Goal: Find specific page/section: Find specific page/section

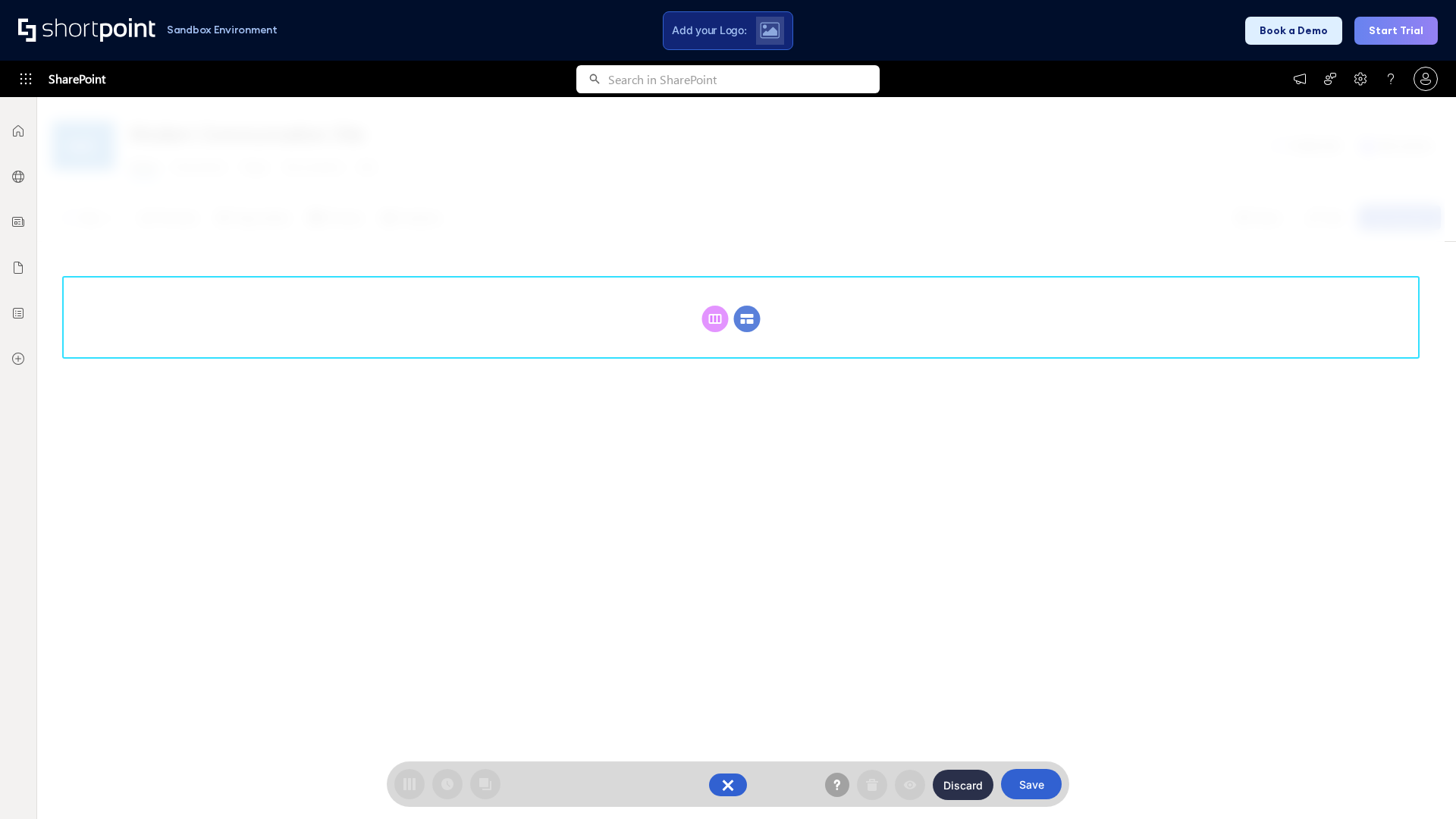
click at [747, 318] on circle at bounding box center [747, 319] width 26 height 26
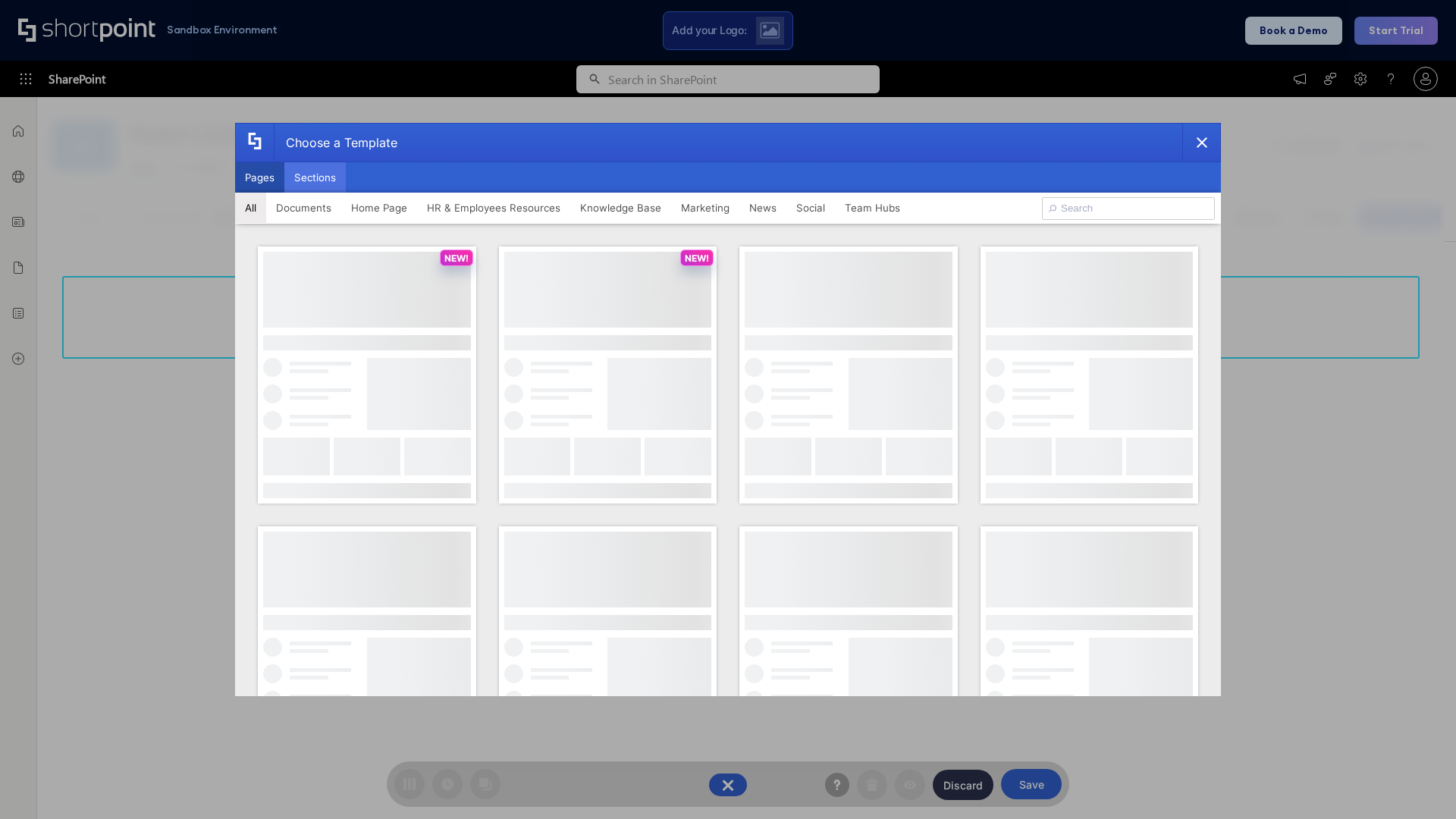
click at [315, 177] on button "Sections" at bounding box center [316, 177] width 62 height 30
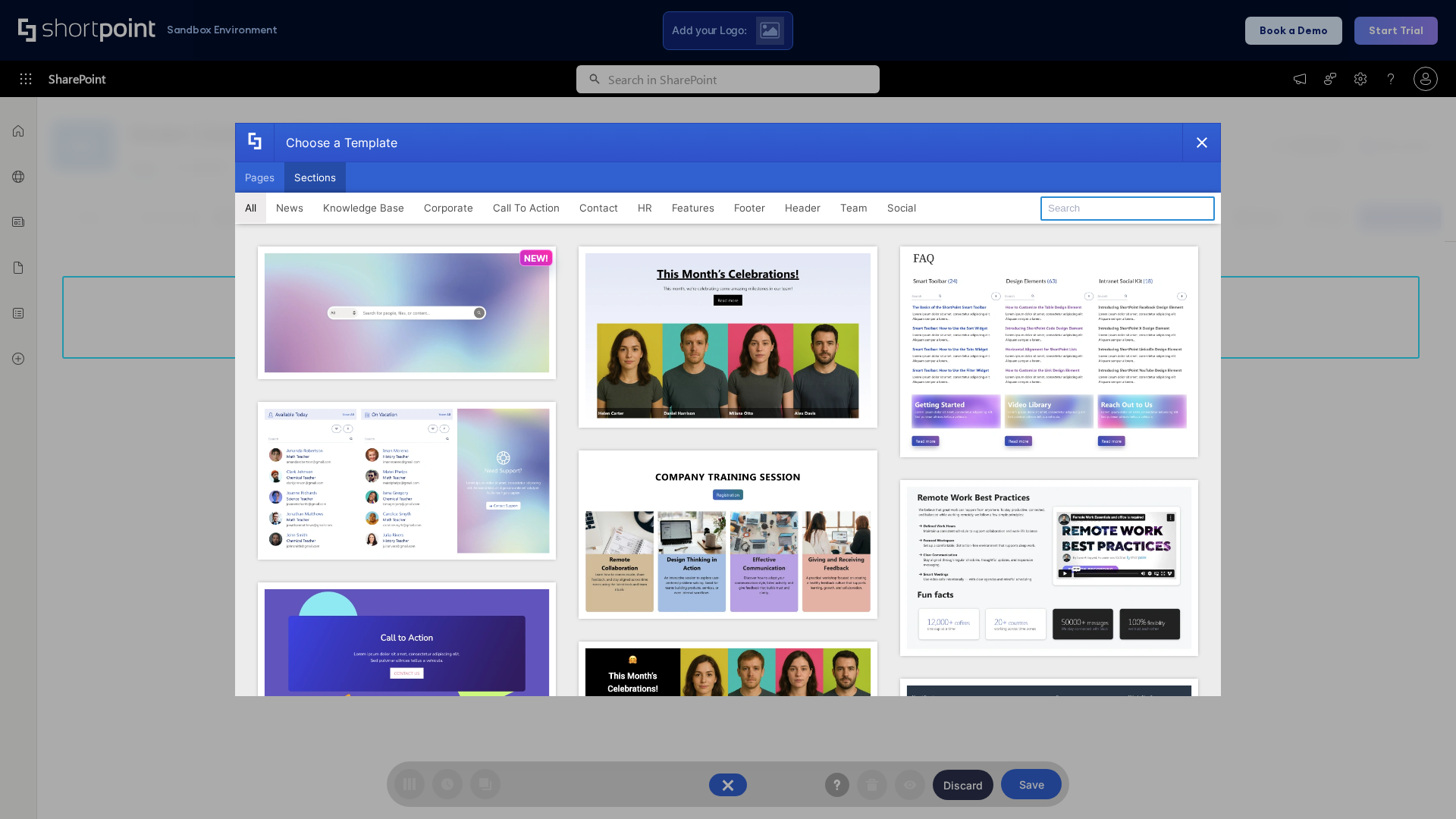
type input "Healthcare Team"
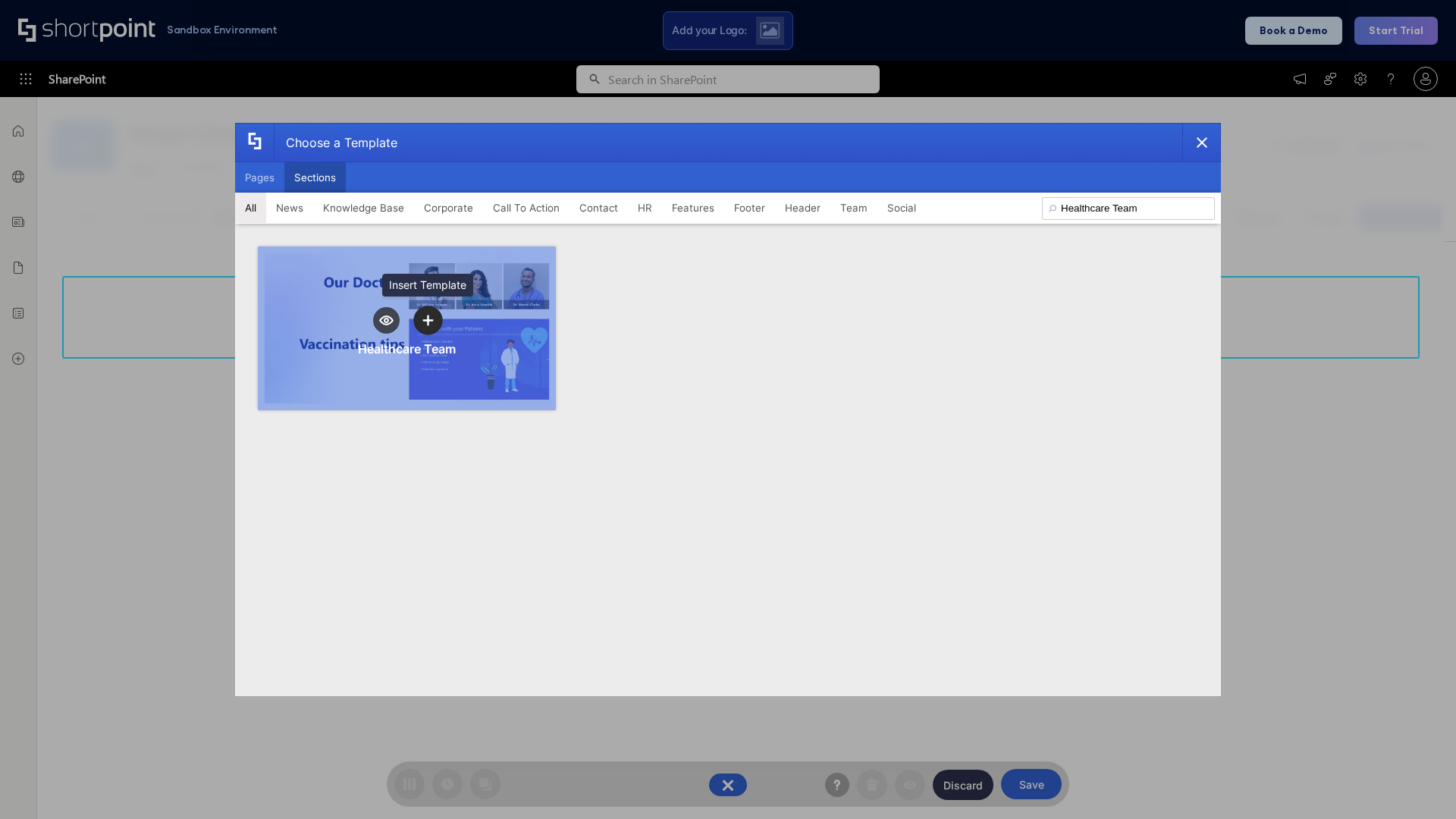
click at [427, 320] on icon "template selector" at bounding box center [427, 321] width 11 height 11
